Goal: Information Seeking & Learning: Learn about a topic

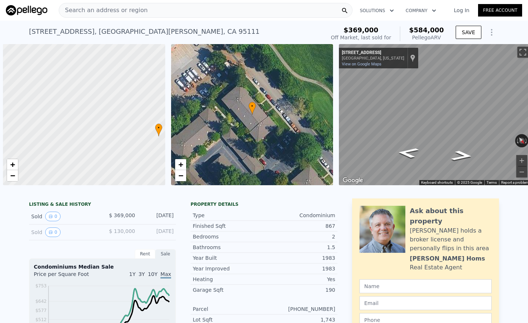
scroll to position [0, 3]
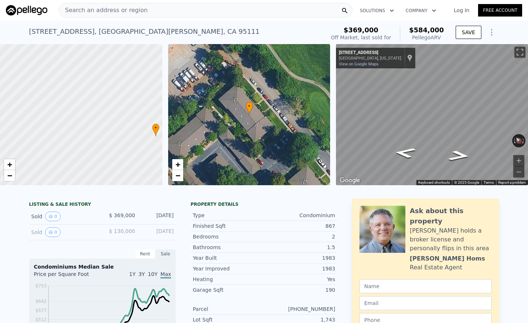
click at [105, 12] on span "Search an address or region" at bounding box center [103, 10] width 89 height 9
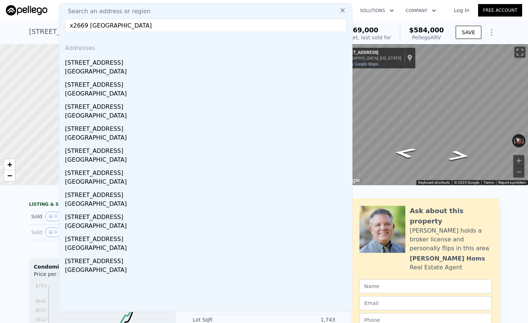
drag, startPoint x: 74, startPoint y: 24, endPoint x: 55, endPoint y: 19, distance: 19.2
click at [55, 20] on nav "Search an address or region Search an address or region [GEOGRAPHIC_DATA] Addre…" at bounding box center [264, 10] width 528 height 21
click at [309, 25] on input "[STREET_ADDRESS]" at bounding box center [205, 25] width 281 height 13
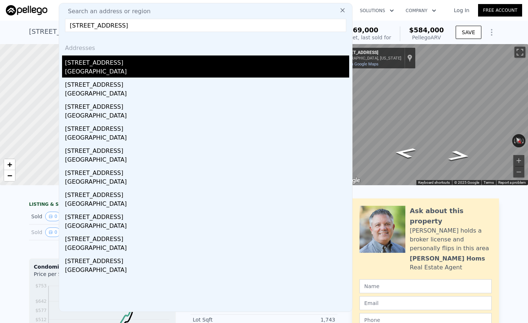
type input "[STREET_ADDRESS]"
click at [124, 59] on div "[STREET_ADDRESS]" at bounding box center [207, 61] width 284 height 12
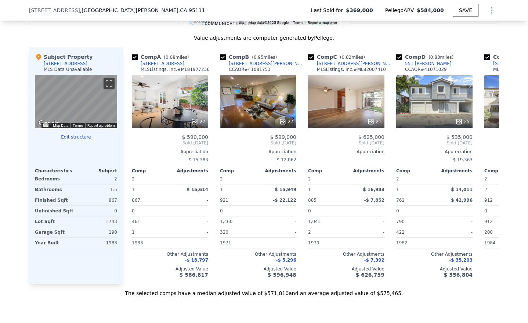
scroll to position [725, 0]
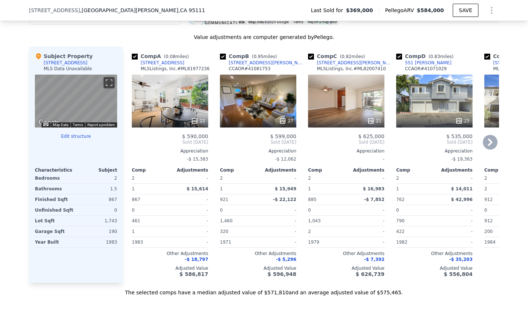
click at [162, 82] on div "22" at bounding box center [170, 101] width 76 height 53
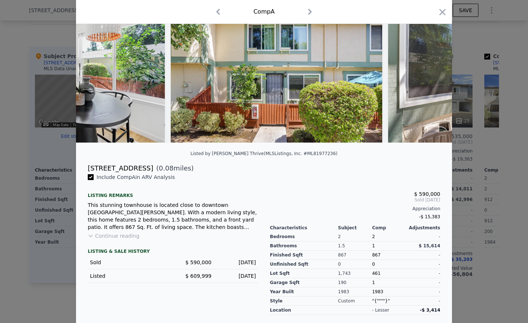
scroll to position [33, 0]
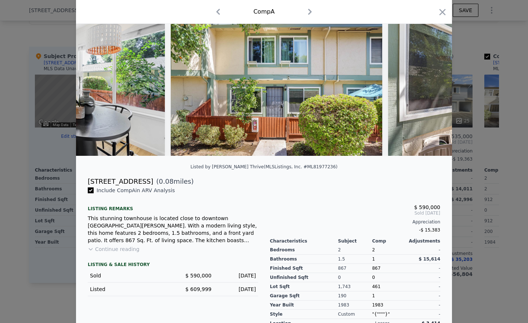
click at [320, 166] on div "Listed by [PERSON_NAME] Thrive (MLSListings, Inc. #ML81977236)" at bounding box center [264, 166] width 147 height 5
copy div "ML81977236"
click at [42, 204] on div at bounding box center [264, 161] width 528 height 323
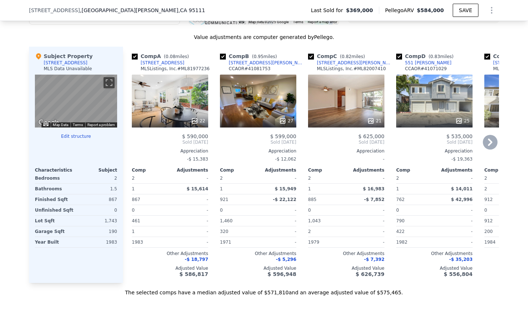
click at [193, 105] on div "22" at bounding box center [170, 101] width 76 height 53
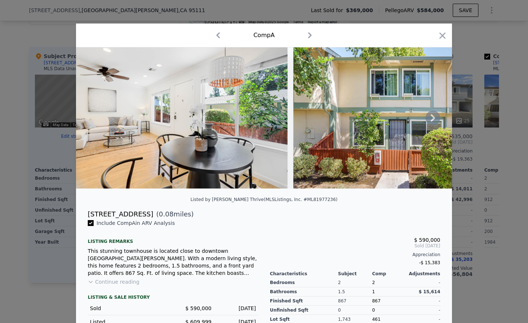
click at [428, 112] on icon at bounding box center [433, 118] width 15 height 15
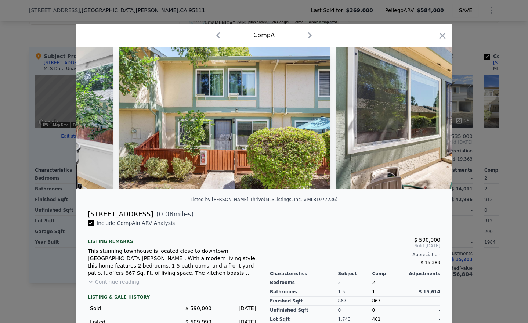
scroll to position [0, 176]
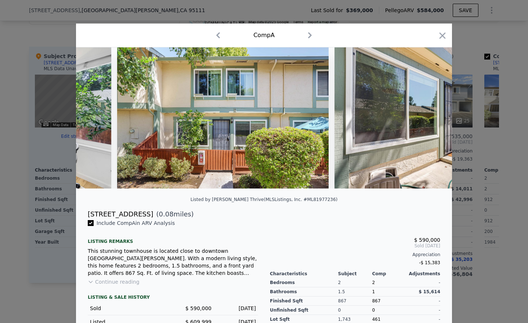
click at [428, 112] on img at bounding box center [441, 117] width 212 height 141
click at [436, 120] on icon at bounding box center [433, 118] width 15 height 15
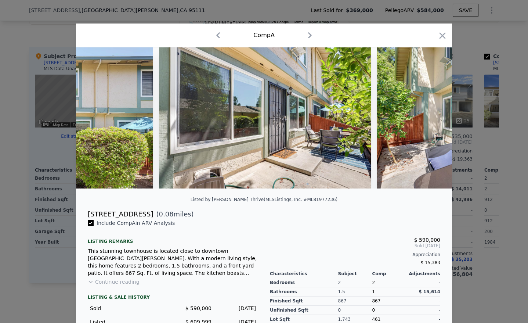
click at [436, 120] on img at bounding box center [483, 117] width 212 height 141
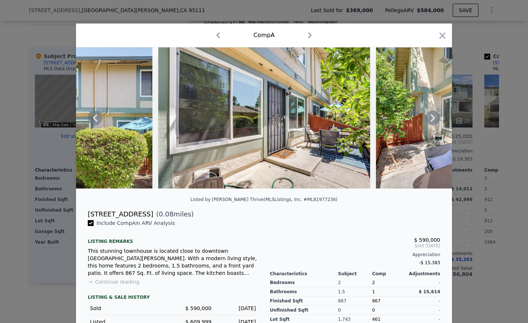
click at [434, 118] on icon at bounding box center [433, 117] width 4 height 7
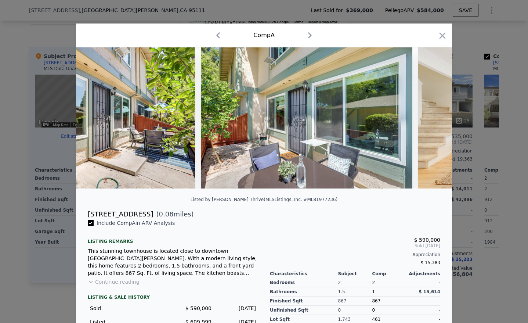
click at [434, 118] on img at bounding box center [525, 117] width 212 height 141
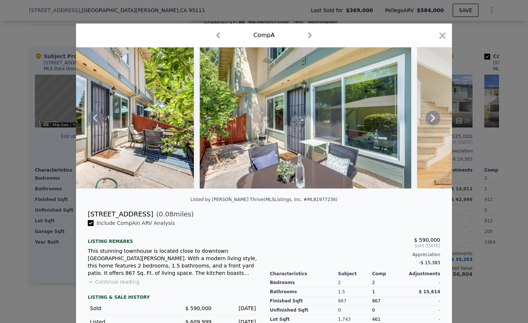
click at [434, 118] on div at bounding box center [264, 117] width 376 height 141
click at [434, 118] on icon at bounding box center [433, 117] width 4 height 7
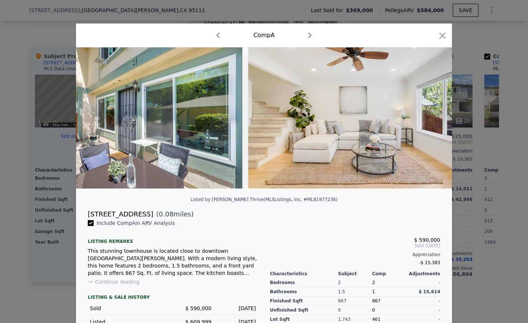
click at [434, 118] on img at bounding box center [354, 117] width 212 height 141
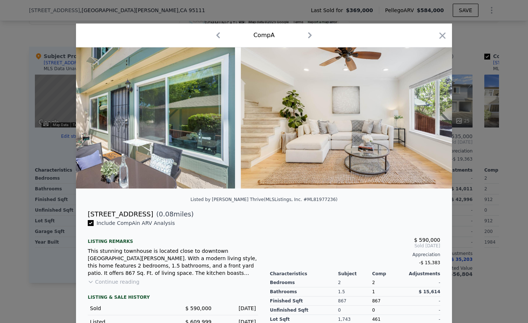
click at [434, 118] on div at bounding box center [264, 117] width 376 height 141
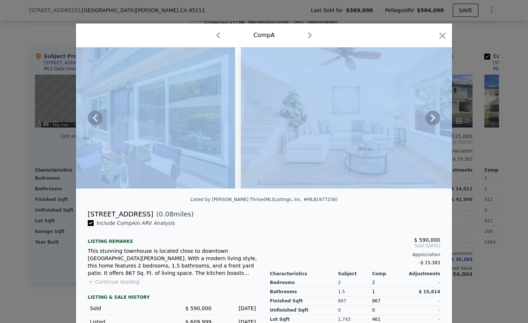
click at [434, 118] on icon at bounding box center [433, 117] width 4 height 7
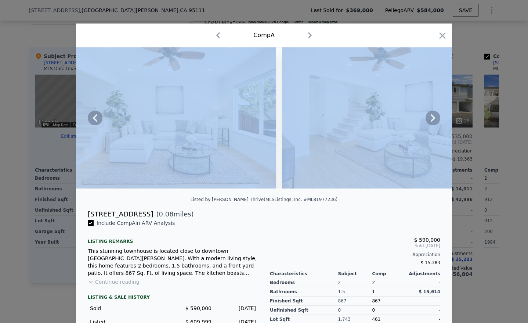
click at [434, 118] on icon at bounding box center [433, 117] width 4 height 7
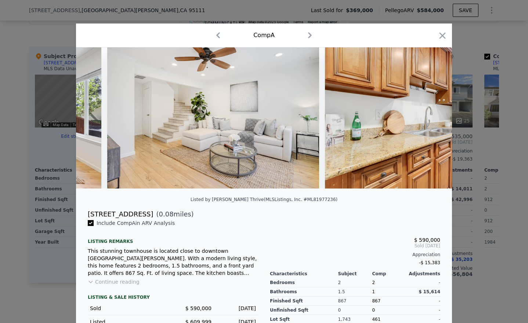
click at [434, 118] on img at bounding box center [431, 117] width 212 height 141
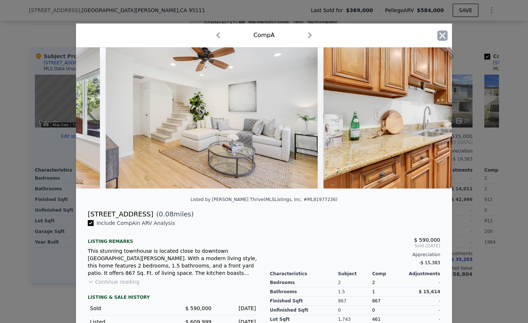
click at [444, 32] on icon "button" at bounding box center [443, 36] width 10 height 10
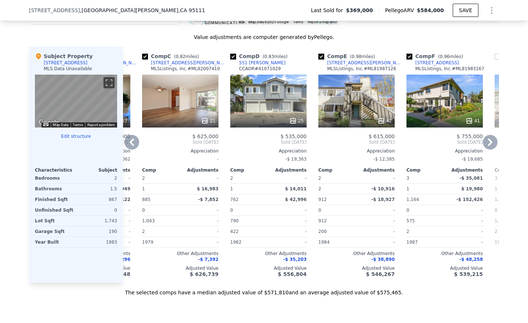
scroll to position [619, 0]
